Goal: Task Accomplishment & Management: Manage account settings

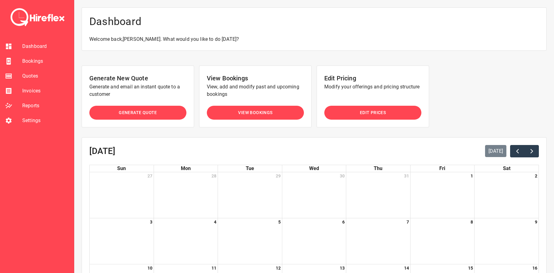
click at [241, 114] on span "View Bookings" at bounding box center [255, 113] width 34 height 8
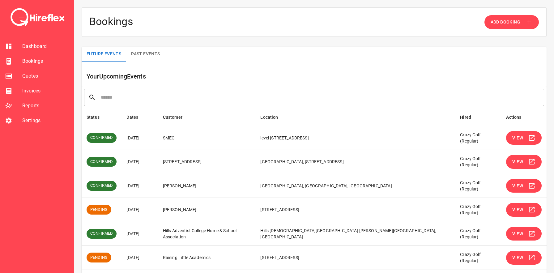
scroll to position [116, 0]
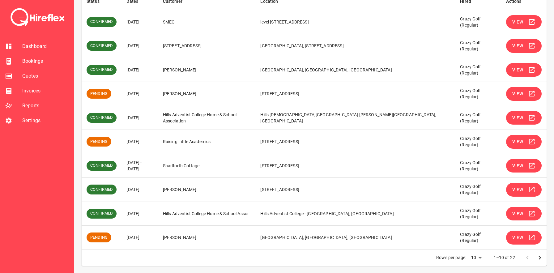
click at [533, 115] on icon "simple table" at bounding box center [532, 118] width 6 height 6
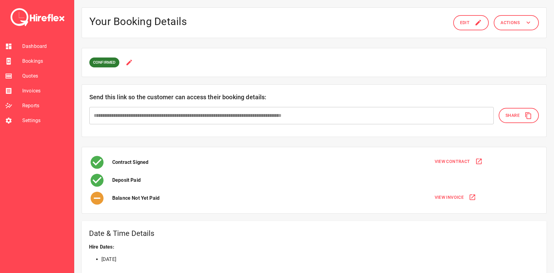
click at [524, 20] on button "Actions" at bounding box center [516, 22] width 45 height 15
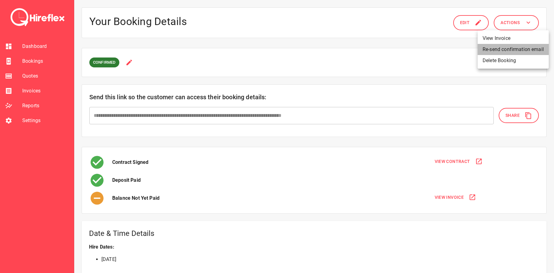
click at [508, 50] on li "Re-send confirmation email" at bounding box center [512, 49] width 71 height 11
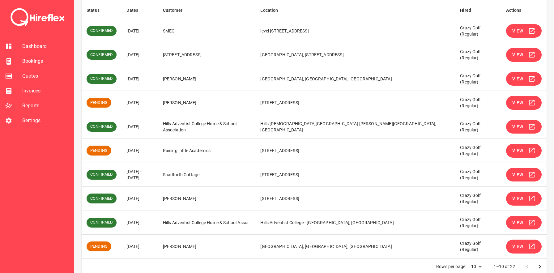
scroll to position [102, 0]
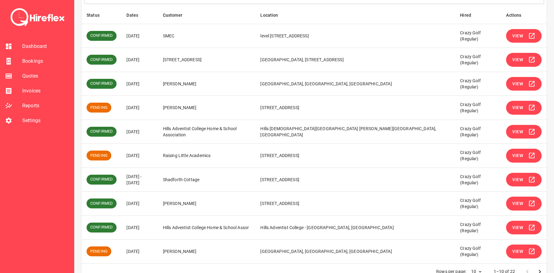
click at [524, 226] on button "View" at bounding box center [524, 228] width 36 height 14
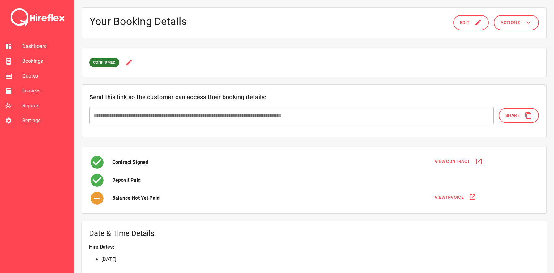
click at [520, 22] on button "Actions" at bounding box center [516, 22] width 45 height 15
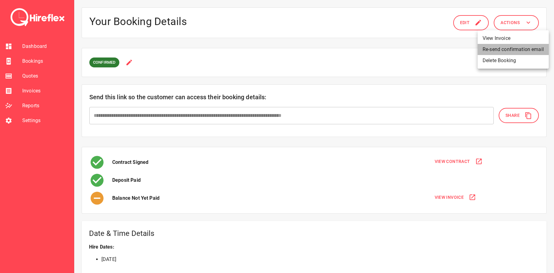
click at [501, 49] on li "Re-send confirmation email" at bounding box center [512, 49] width 71 height 11
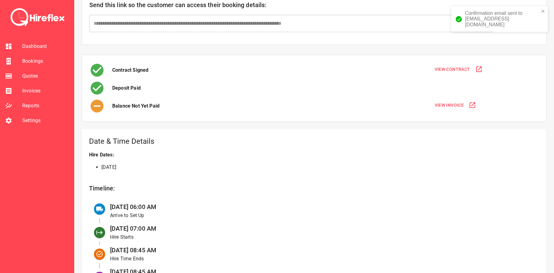
scroll to position [91, 0]
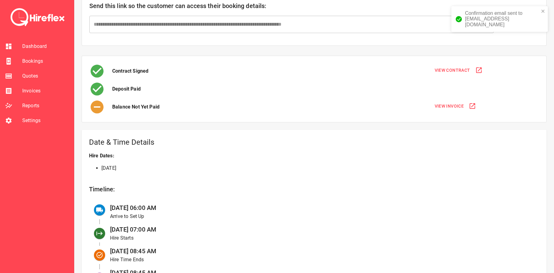
click at [451, 106] on span "View Invoice" at bounding box center [449, 106] width 29 height 8
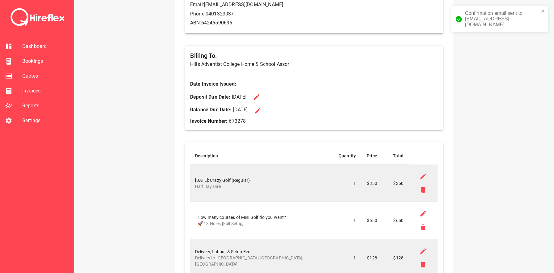
scroll to position [125, 0]
drag, startPoint x: 233, startPoint y: 108, endPoint x: 248, endPoint y: 108, distance: 14.8
click at [248, 108] on p "Balance Due Date: [DATE]" at bounding box center [219, 109] width 58 height 7
click at [43, 59] on span "Bookings" at bounding box center [45, 60] width 47 height 7
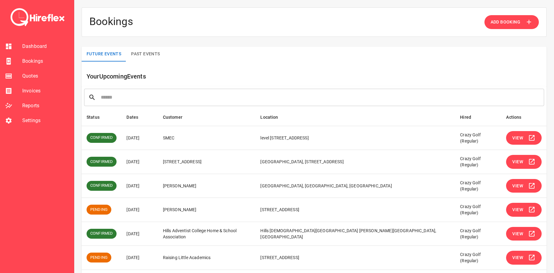
click at [347, 209] on td "[STREET_ADDRESS]" at bounding box center [355, 210] width 200 height 24
click at [528, 236] on icon "simple table" at bounding box center [531, 233] width 7 height 7
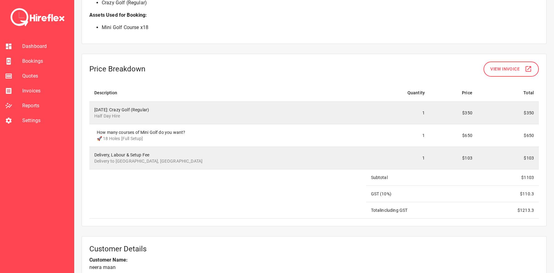
scroll to position [538, 0]
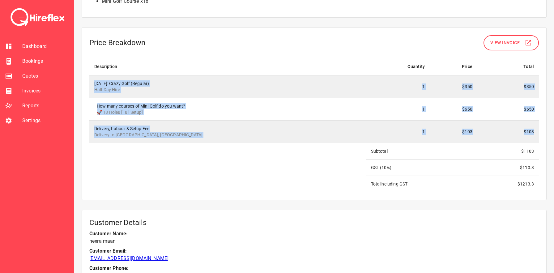
drag, startPoint x: 90, startPoint y: 81, endPoint x: 195, endPoint y: 144, distance: 122.5
click at [195, 144] on tbody "[DATE]: Crazy Golf (Regular) Half Day Hire 1 $350 $350 How many courses of Mini…" at bounding box center [313, 133] width 449 height 117
click at [195, 144] on td at bounding box center [227, 167] width 277 height 49
drag, startPoint x: 90, startPoint y: 82, endPoint x: 193, endPoint y: 136, distance: 116.1
click at [193, 136] on tbody "[DATE]: Crazy Golf (Regular) Half Day Hire 1 $350 $350 How many courses of Mini…" at bounding box center [313, 133] width 449 height 117
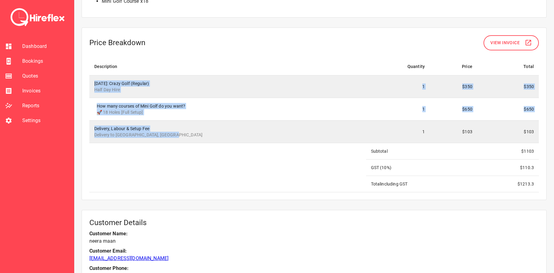
click at [193, 136] on p "Delivery to [GEOGRAPHIC_DATA], [GEOGRAPHIC_DATA]" at bounding box center [227, 135] width 267 height 6
drag, startPoint x: 90, startPoint y: 80, endPoint x: 191, endPoint y: 139, distance: 116.5
click at [191, 139] on tbody "[DATE]: Crazy Golf (Regular) Half Day Hire 1 $350 $350 How many courses of Mini…" at bounding box center [313, 133] width 449 height 117
click at [191, 139] on td "Delivery, Labour & Setup Fee Delivery to [GEOGRAPHIC_DATA] [GEOGRAPHIC_DATA], […" at bounding box center [227, 131] width 277 height 23
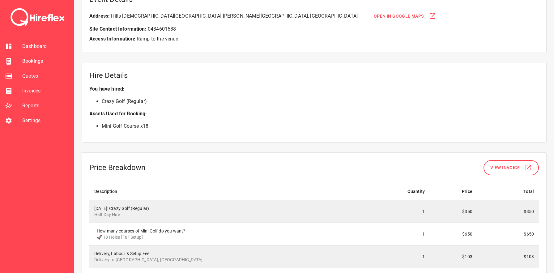
scroll to position [350, 0]
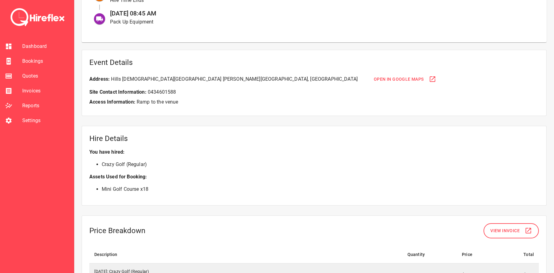
click at [28, 58] on span "Bookings" at bounding box center [45, 60] width 47 height 7
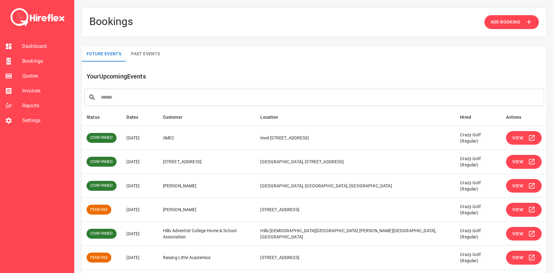
scroll to position [116, 0]
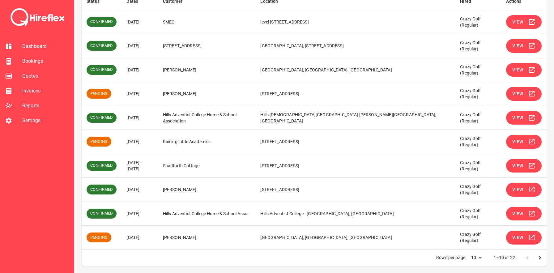
click at [208, 91] on td "[PERSON_NAME]" at bounding box center [207, 94] width 98 height 24
click at [195, 125] on td "Hills Adventist College Home & School Association" at bounding box center [207, 118] width 98 height 24
click at [197, 120] on td "Hills Adventist College Home & School Association" at bounding box center [207, 118] width 98 height 24
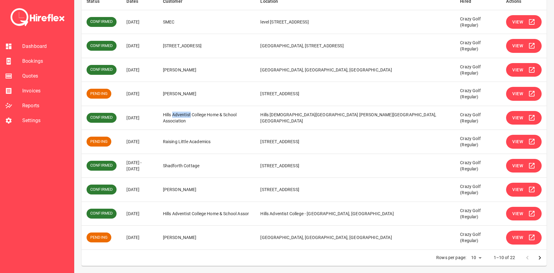
click at [197, 120] on td "Hills Adventist College Home & School Association" at bounding box center [207, 118] width 98 height 24
click at [218, 119] on td "Hills Adventist College Home & School Association" at bounding box center [207, 118] width 98 height 24
click at [33, 61] on span "Bookings" at bounding box center [45, 60] width 47 height 7
click at [200, 93] on td "[PERSON_NAME]" at bounding box center [207, 94] width 98 height 24
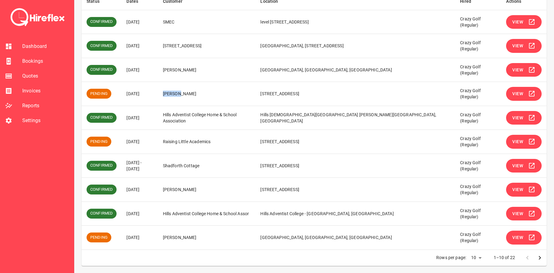
click at [200, 93] on td "[PERSON_NAME]" at bounding box center [207, 94] width 98 height 24
click at [215, 93] on td "[PERSON_NAME]" at bounding box center [207, 94] width 98 height 24
